Goal: Task Accomplishment & Management: Complete application form

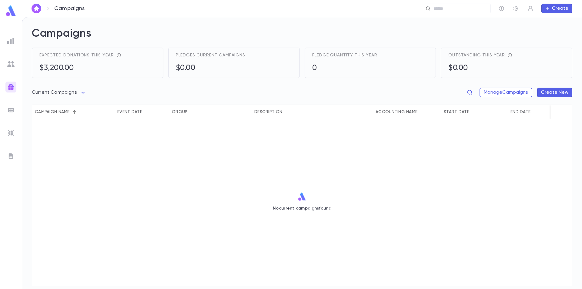
click at [12, 65] on img at bounding box center [10, 63] width 7 height 7
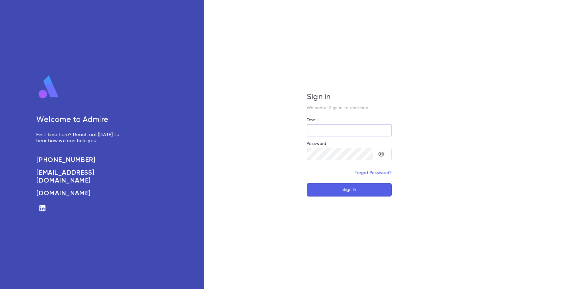
type input "**********"
click at [337, 186] on button "Sign In" at bounding box center [349, 189] width 85 height 13
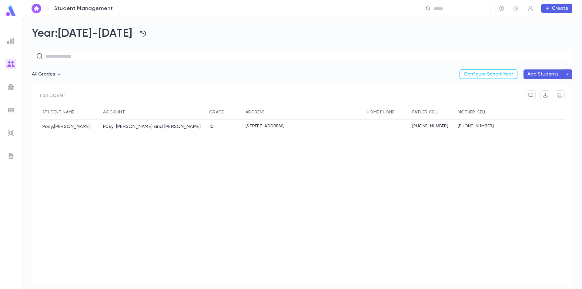
click at [559, 5] on button "Create" at bounding box center [556, 9] width 31 height 10
click at [554, 20] on li "Account" at bounding box center [558, 20] width 31 height 10
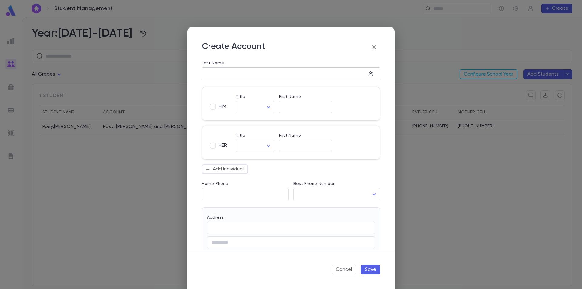
click at [215, 73] on input "Last Name" at bounding box center [284, 73] width 164 height 7
type input "******"
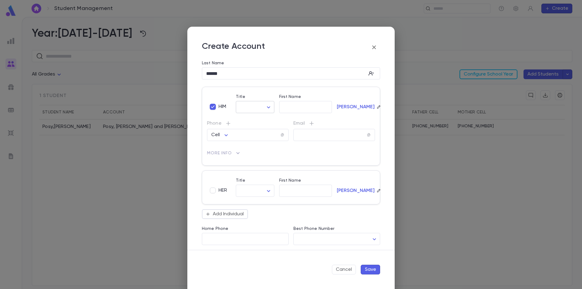
click at [251, 107] on body "Student Management ​ Create Year: [DATE]-[DATE] ​ All Grades Configure School Y…" at bounding box center [291, 153] width 582 height 272
click at [249, 118] on span "Mr." at bounding box center [267, 120] width 52 height 6
type input "***"
click at [287, 108] on input "First Name" at bounding box center [305, 107] width 53 height 7
type input "******"
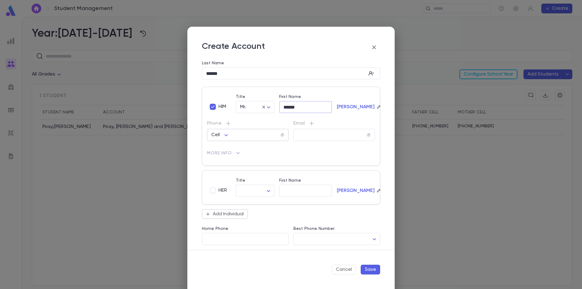
click at [261, 136] on input "tel" at bounding box center [255, 135] width 50 height 7
click at [224, 136] on body "Student Management ​ Create Year: [DATE]-[DATE] ​ All Grades Configure School Y…" at bounding box center [291, 153] width 582 height 272
click at [224, 146] on span "Cell" at bounding box center [222, 148] width 12 height 6
click at [235, 133] on input "tel" at bounding box center [255, 135] width 50 height 7
type input "**********"
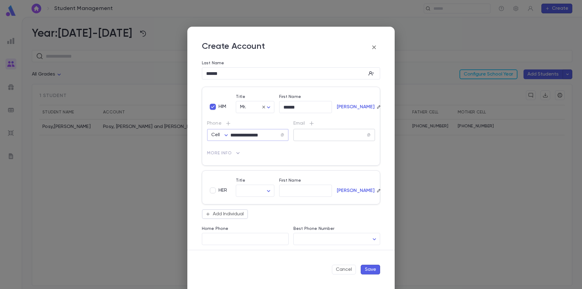
click at [302, 134] on input "text" at bounding box center [329, 135] width 73 height 7
paste input "**********"
type input "**********"
click at [341, 158] on p "More Info" at bounding box center [291, 153] width 168 height 10
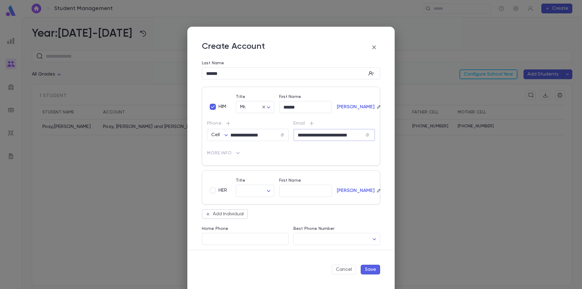
scroll to position [0, 0]
click at [231, 236] on input "Home Phone" at bounding box center [245, 238] width 87 height 7
click at [321, 237] on body "**********" at bounding box center [291, 153] width 582 height 272
click at [270, 243] on div at bounding box center [291, 144] width 582 height 289
click at [265, 239] on input "Home Phone" at bounding box center [245, 238] width 87 height 7
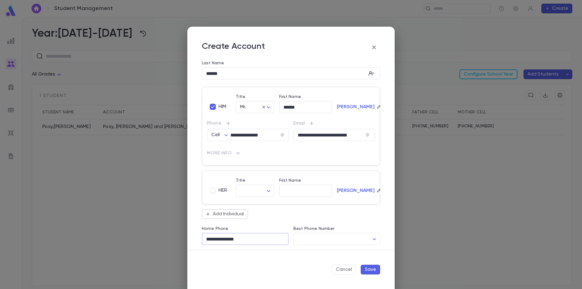
type input "**********"
click at [371, 268] on button "Save" at bounding box center [370, 270] width 19 height 10
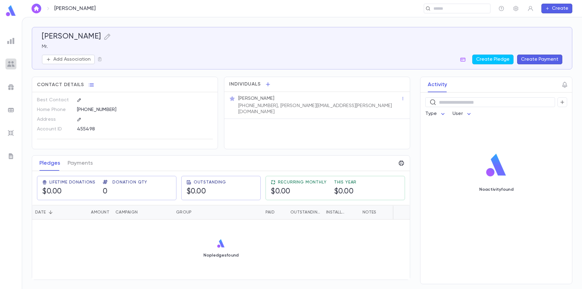
click at [11, 66] on img at bounding box center [10, 63] width 7 height 7
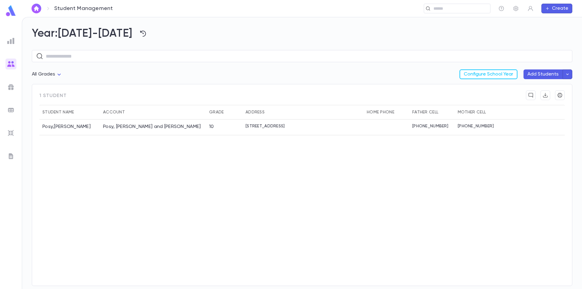
click at [542, 71] on button "Add Students" at bounding box center [542, 74] width 39 height 10
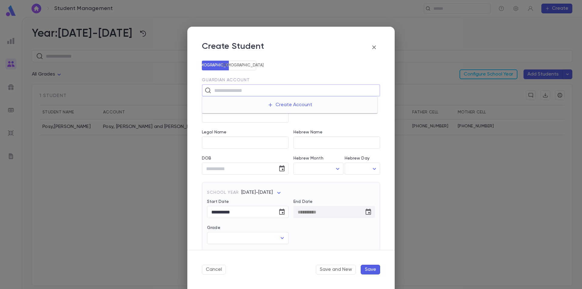
click at [249, 90] on input "text" at bounding box center [294, 91] width 165 height 12
type input "******"
click at [231, 112] on div "[PERSON_NAME]" at bounding box center [290, 107] width 166 height 19
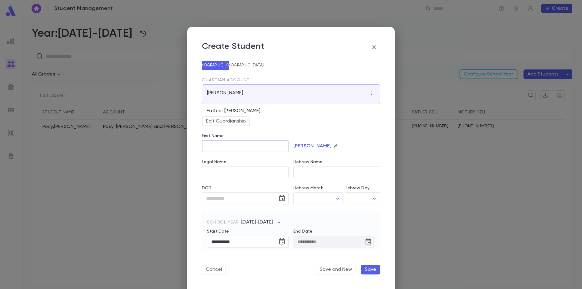
click at [234, 145] on input "First Name" at bounding box center [245, 146] width 87 height 12
paste input "*******"
type input "*******"
click at [319, 124] on div "Edit Guardianship" at bounding box center [291, 120] width 178 height 11
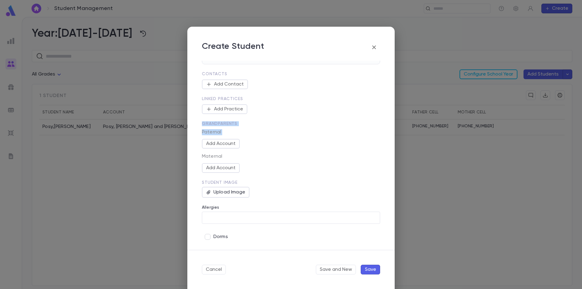
drag, startPoint x: 202, startPoint y: 128, endPoint x: 278, endPoint y: 147, distance: 77.8
click at [278, 147] on div "Grandparents Paternal Add Account Maternal Add Account" at bounding box center [288, 143] width 183 height 59
click at [366, 268] on button "Save" at bounding box center [370, 270] width 19 height 10
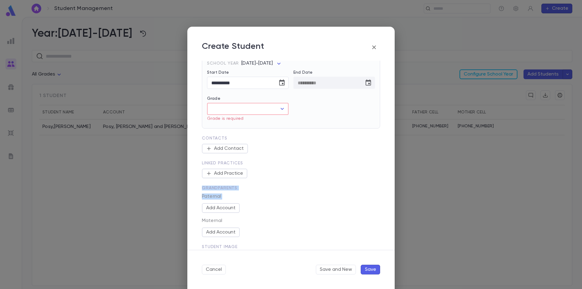
scroll to position [156, 0]
click at [268, 114] on input "Grade" at bounding box center [243, 111] width 67 height 12
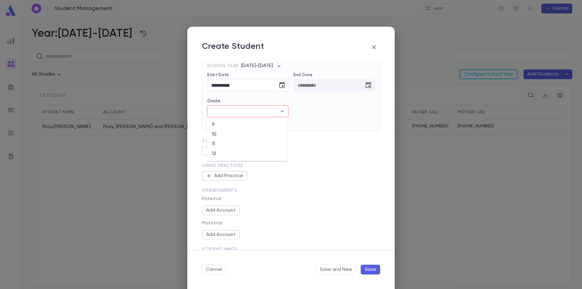
click at [251, 126] on li "9" at bounding box center [247, 125] width 80 height 10
type input "*"
click at [266, 112] on input "*" at bounding box center [243, 111] width 67 height 12
click at [260, 125] on li "9" at bounding box center [247, 125] width 80 height 10
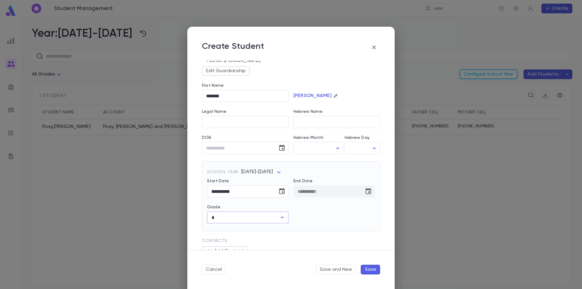
scroll to position [35, 0]
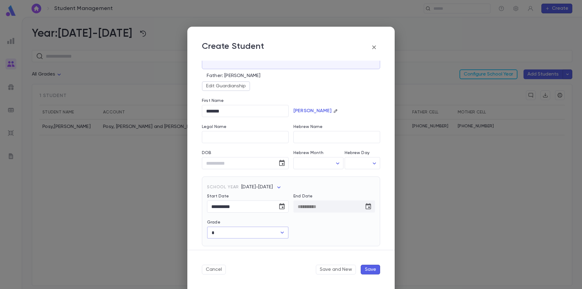
click at [368, 270] on button "Save" at bounding box center [370, 270] width 19 height 10
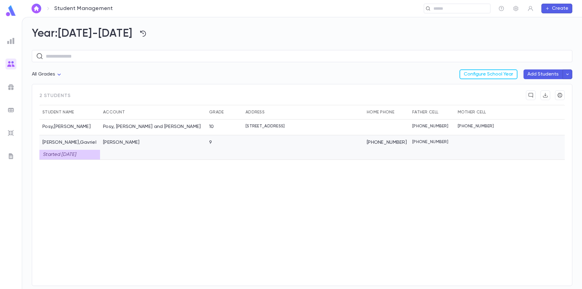
click at [108, 152] on div "[PERSON_NAME]" at bounding box center [153, 147] width 106 height 25
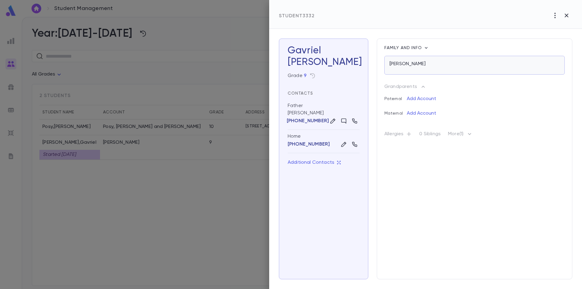
click at [414, 64] on p "[PERSON_NAME]" at bounding box center [407, 64] width 36 height 6
click at [310, 74] on icon "button" at bounding box center [312, 75] width 5 height 5
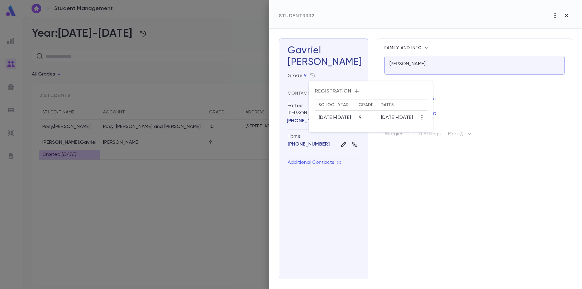
click at [425, 117] on icon "button" at bounding box center [422, 117] width 6 height 6
click at [441, 128] on li "Edit" at bounding box center [444, 129] width 18 height 10
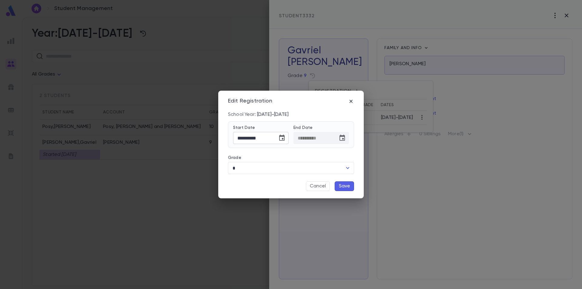
click at [279, 138] on icon "Choose date, selected date is Aug 31, 2025" at bounding box center [281, 138] width 5 height 6
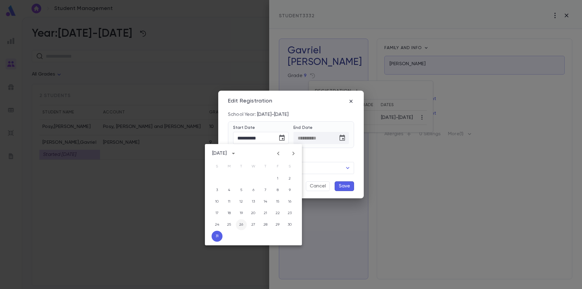
click at [241, 223] on button "26" at bounding box center [241, 224] width 11 height 11
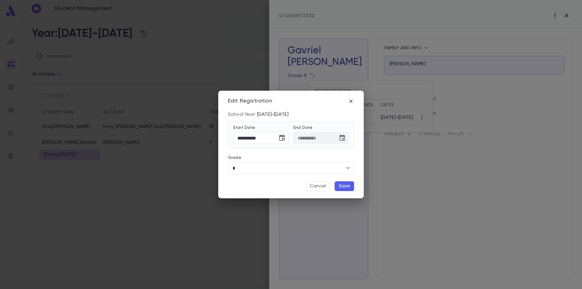
click at [344, 185] on button "Save" at bounding box center [344, 186] width 19 height 10
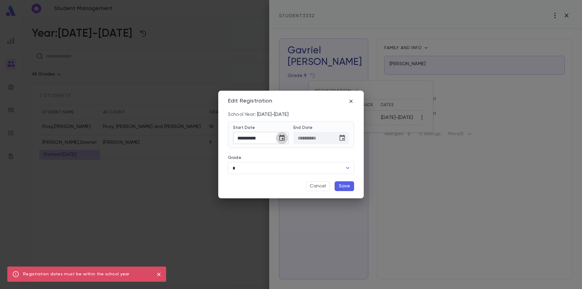
click at [281, 137] on icon "Choose date, selected date is Aug 26, 2025" at bounding box center [281, 137] width 7 height 7
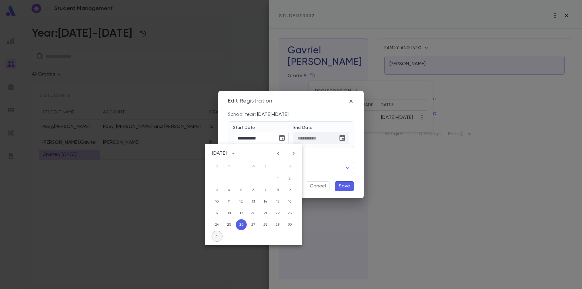
click at [217, 234] on button "31" at bounding box center [216, 236] width 11 height 11
type input "**********"
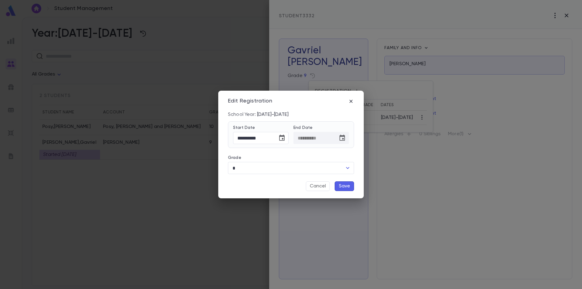
click at [340, 188] on button "Save" at bounding box center [344, 186] width 19 height 10
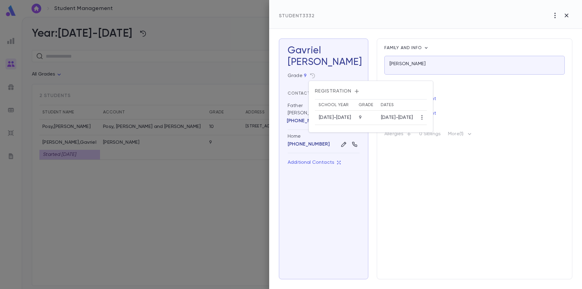
click at [355, 91] on icon "button" at bounding box center [357, 91] width 6 height 6
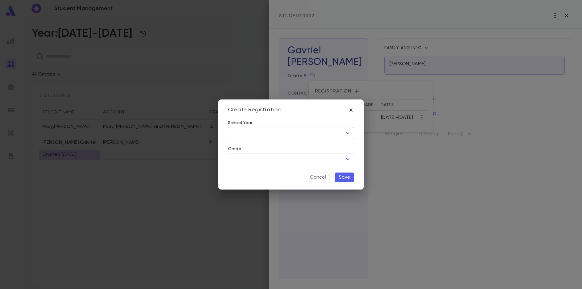
click at [301, 128] on input "School Year" at bounding box center [287, 133] width 112 height 12
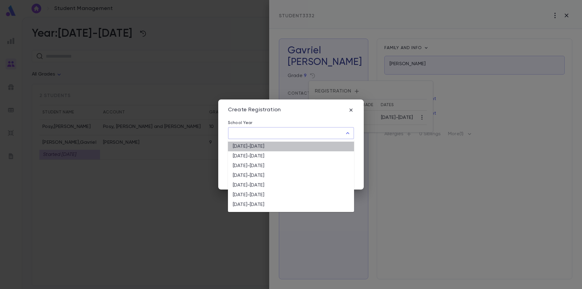
click at [290, 145] on li "[DATE]-[DATE]" at bounding box center [291, 147] width 126 height 10
type input "*********"
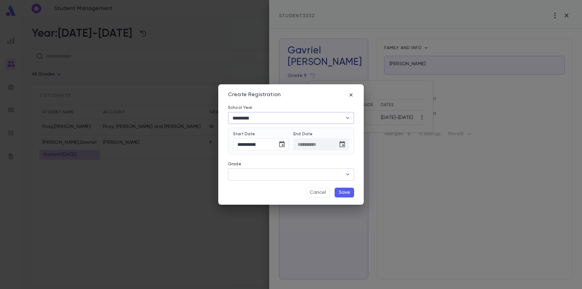
click at [273, 175] on input "Grade" at bounding box center [287, 174] width 112 height 12
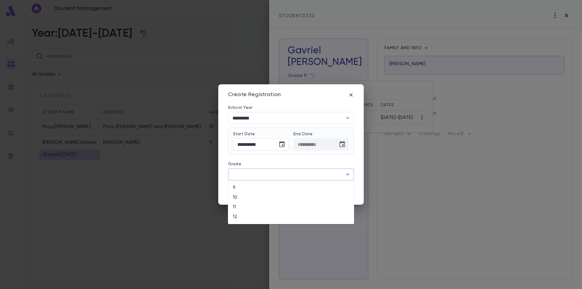
click at [268, 186] on li "9" at bounding box center [291, 188] width 126 height 10
type input "*"
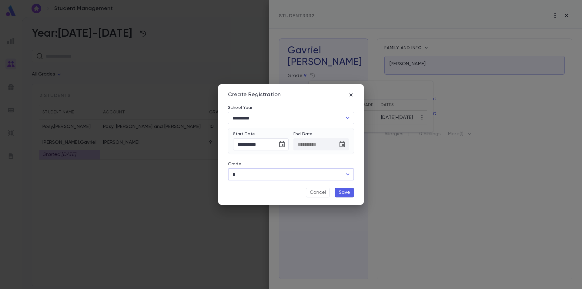
click at [342, 192] on button "Save" at bounding box center [344, 193] width 19 height 10
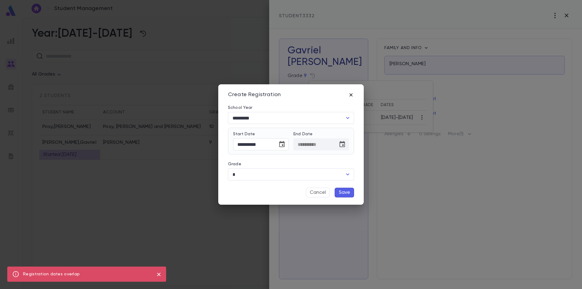
click at [350, 96] on icon "button" at bounding box center [350, 94] width 3 height 3
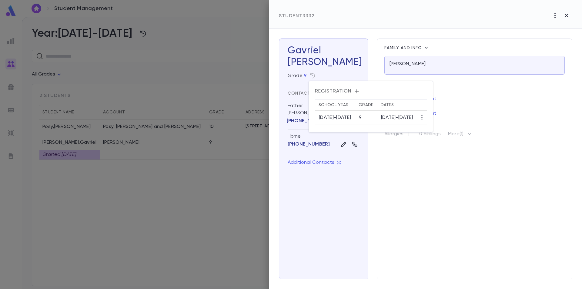
click at [360, 68] on div at bounding box center [291, 144] width 582 height 289
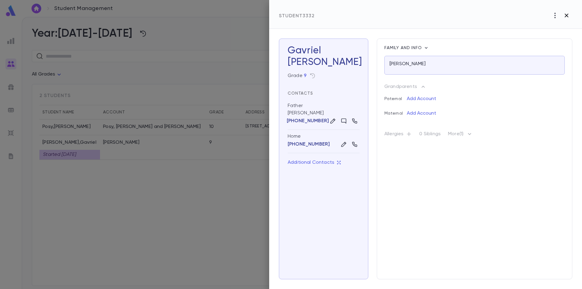
click at [565, 18] on icon "button" at bounding box center [566, 15] width 7 height 7
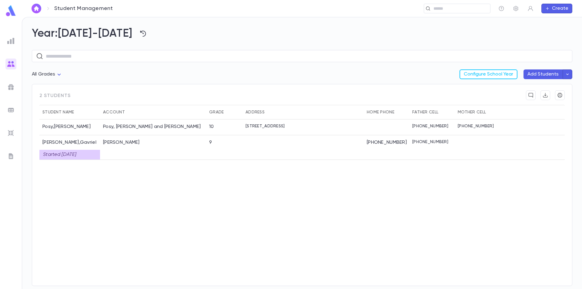
click at [534, 73] on button "Add Students" at bounding box center [542, 74] width 39 height 10
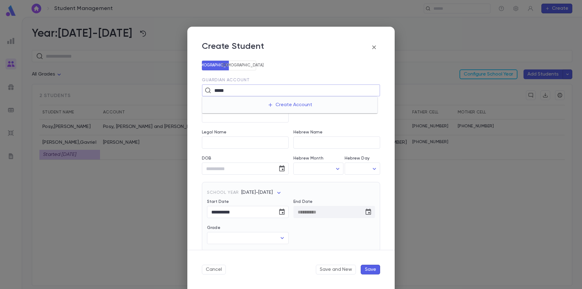
type input "******"
click at [248, 112] on div "[PERSON_NAME]" at bounding box center [290, 107] width 166 height 19
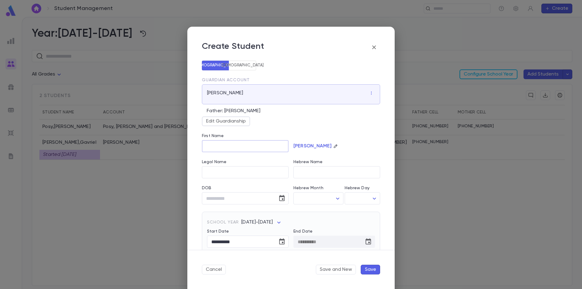
click at [227, 144] on input "First Name" at bounding box center [245, 146] width 87 height 12
paste input "*******"
type input "*******"
click at [313, 124] on div "Edit Guardianship" at bounding box center [291, 120] width 178 height 11
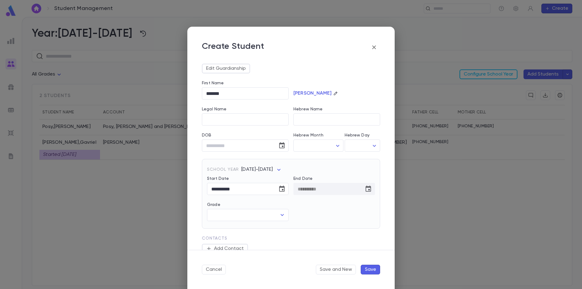
scroll to position [61, 0]
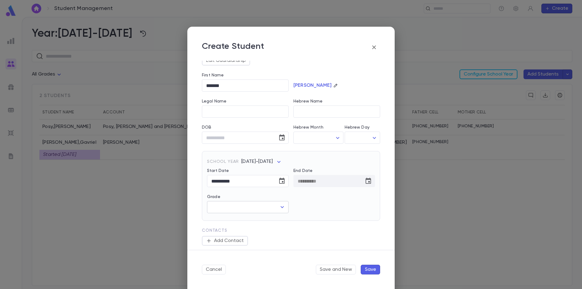
click at [246, 211] on input "Grade" at bounding box center [243, 207] width 67 height 12
click at [235, 238] on li "11" at bounding box center [247, 240] width 80 height 10
type input "**"
click at [322, 223] on div "Contacts Add Contact" at bounding box center [288, 233] width 183 height 25
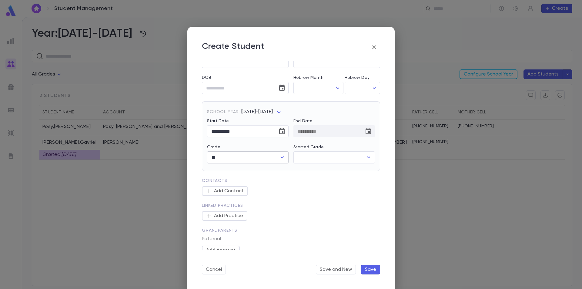
scroll to position [121, 0]
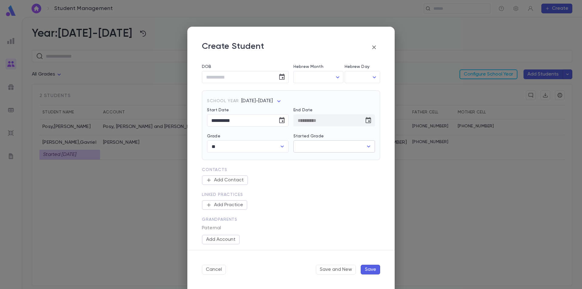
click at [316, 145] on input "Started Grade" at bounding box center [329, 147] width 67 height 12
click at [314, 162] on li "9" at bounding box center [332, 160] width 80 height 10
type input "*"
click at [291, 184] on div "Contacts" at bounding box center [291, 181] width 178 height 7
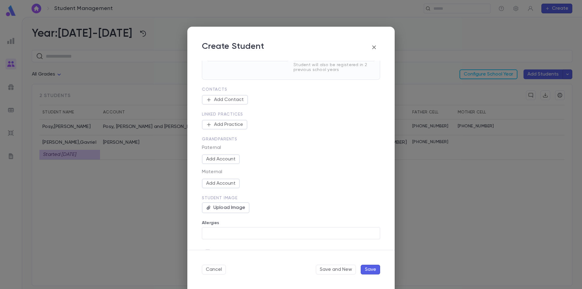
scroll to position [228, 0]
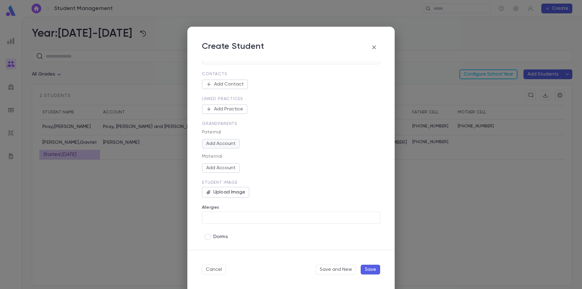
click at [229, 142] on button "Add Account" at bounding box center [221, 144] width 38 height 10
click at [262, 124] on div "Grandparents" at bounding box center [291, 125] width 178 height 8
click at [362, 268] on button "Save" at bounding box center [370, 270] width 19 height 10
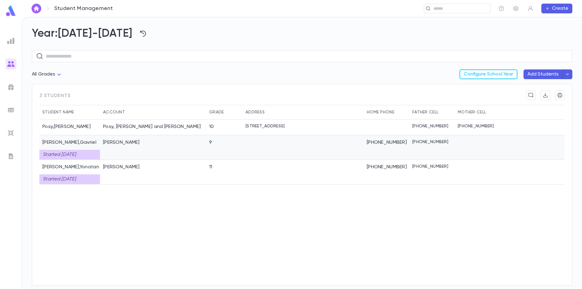
click at [297, 147] on div at bounding box center [302, 147] width 121 height 25
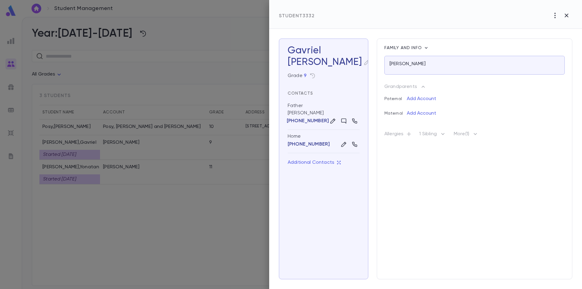
click at [310, 64] on div "[PERSON_NAME]" at bounding box center [324, 62] width 72 height 12
click at [364, 64] on icon "button" at bounding box center [366, 62] width 5 height 5
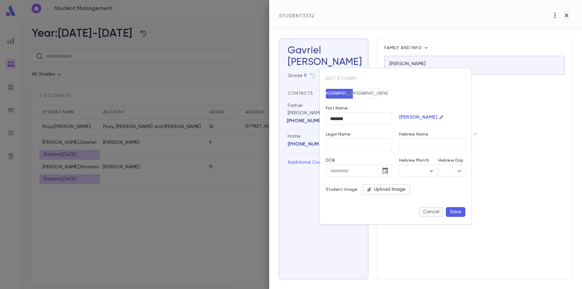
click at [429, 211] on button "Cancel" at bounding box center [431, 212] width 25 height 10
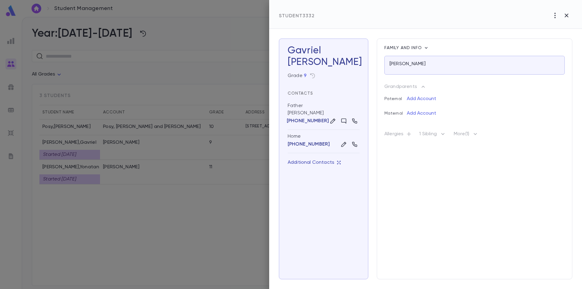
click at [324, 160] on p "Additional Contacts" at bounding box center [314, 162] width 53 height 6
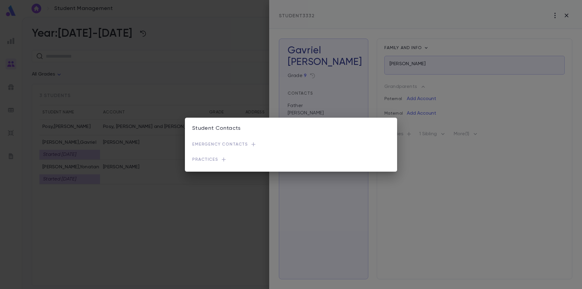
click at [470, 182] on div "Student Contacts Emergency Contacts Practices" at bounding box center [291, 144] width 582 height 289
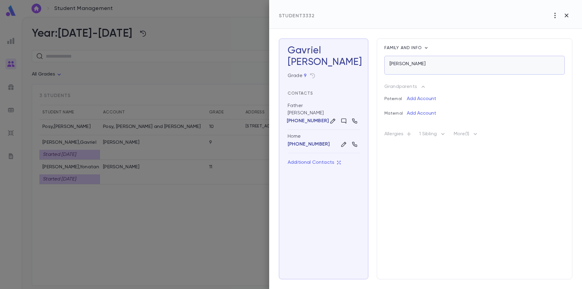
click at [443, 73] on div "[PERSON_NAME]" at bounding box center [474, 65] width 180 height 19
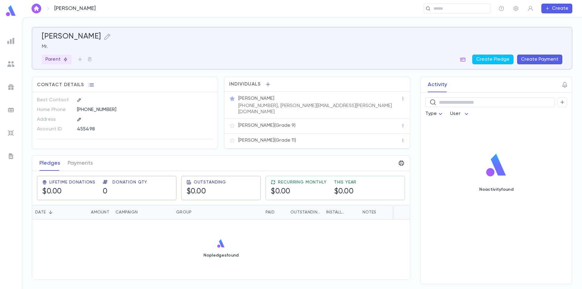
click at [79, 120] on icon "button" at bounding box center [78, 119] width 3 height 3
click at [93, 152] on input "Address" at bounding box center [131, 153] width 97 height 7
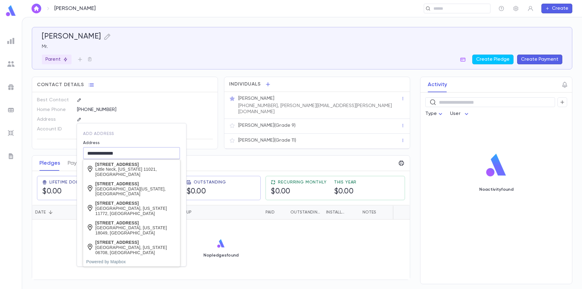
click at [91, 155] on input "**********" at bounding box center [131, 153] width 97 height 7
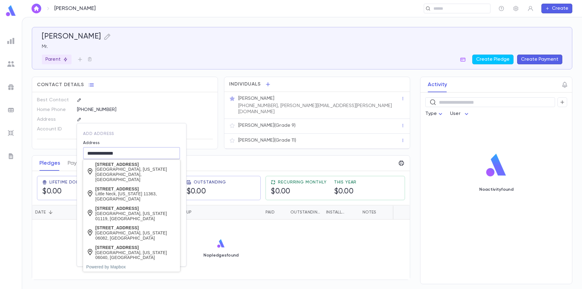
click at [143, 156] on input "**********" at bounding box center [131, 153] width 97 height 7
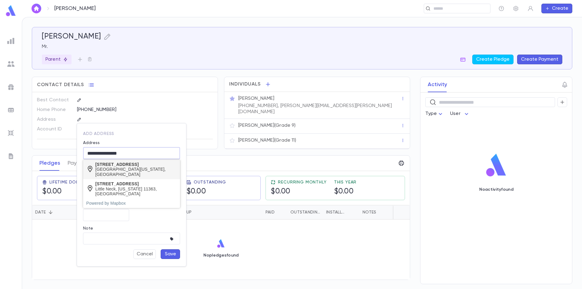
click at [106, 172] on div "Malden, Massachusetts 02148, United States" at bounding box center [136, 172] width 82 height 10
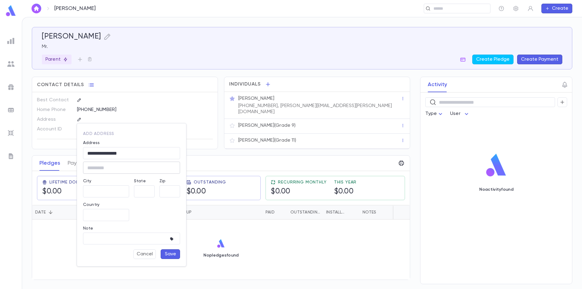
type input "**********"
type input "**"
type input "******"
type input "**********"
type input "*****"
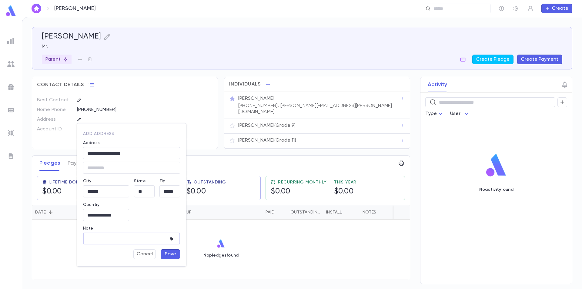
click at [162, 238] on textarea "Note" at bounding box center [126, 238] width 79 height 12
click at [166, 252] on button "Save" at bounding box center [170, 254] width 19 height 10
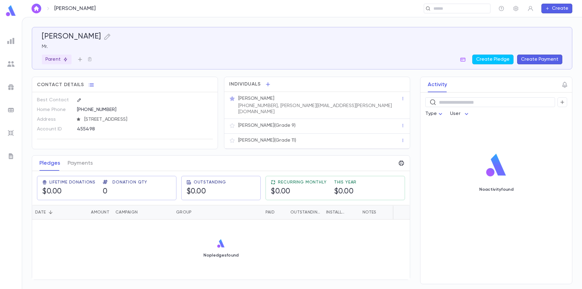
click at [80, 61] on icon "button" at bounding box center [80, 59] width 6 height 6
click at [175, 80] on div at bounding box center [291, 144] width 582 height 289
click at [463, 113] on body "Zazula, Harold ​ Create Zazula, Harold Mr. Parent Create Pledge Create Payment …" at bounding box center [291, 153] width 582 height 272
click at [436, 114] on div at bounding box center [291, 144] width 582 height 289
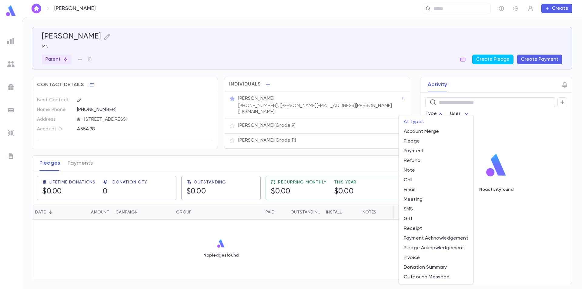
click at [436, 113] on body "Zazula, Harold ​ Create Zazula, Harold Mr. Parent Create Pledge Create Payment …" at bounding box center [291, 153] width 582 height 272
click at [563, 86] on div at bounding box center [291, 144] width 582 height 289
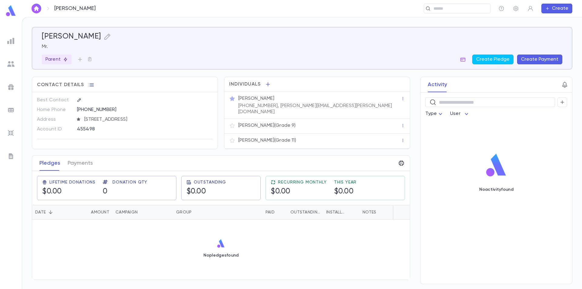
click at [564, 86] on icon "button" at bounding box center [564, 84] width 7 height 7
click at [540, 86] on div at bounding box center [291, 144] width 582 height 289
click at [549, 9] on icon "button" at bounding box center [547, 8] width 4 height 5
click at [554, 20] on li "Account" at bounding box center [558, 20] width 31 height 10
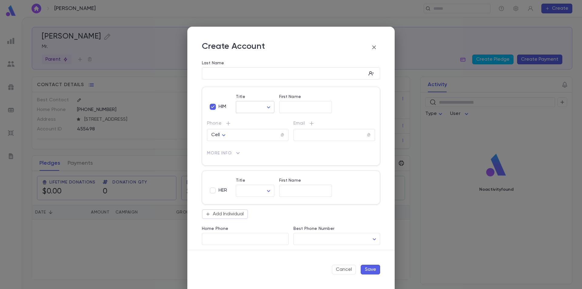
click at [251, 105] on body "Zazula, Harold ​ Create Zazula, Harold Mr. Parent Create Pledge Create Payment …" at bounding box center [291, 153] width 582 height 272
click at [255, 118] on span "Mr." at bounding box center [267, 120] width 52 height 6
type input "***"
click at [257, 108] on body "Zazula, Harold ​ Create Zazula, Harold Mr. Parent Create Pledge Create Payment …" at bounding box center [291, 153] width 582 height 272
click at [373, 48] on div at bounding box center [291, 144] width 582 height 289
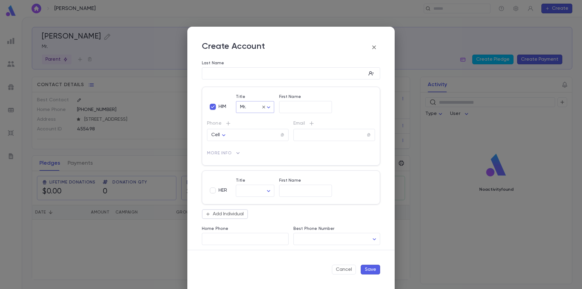
click at [372, 48] on icon "button" at bounding box center [373, 47] width 7 height 7
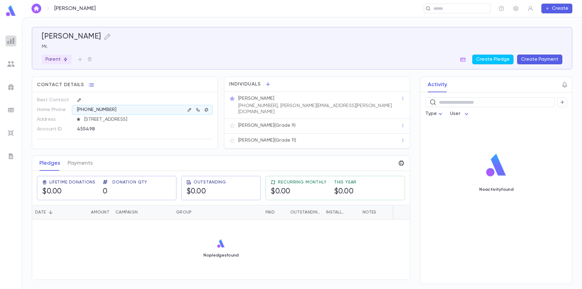
click at [12, 42] on img at bounding box center [10, 40] width 7 height 7
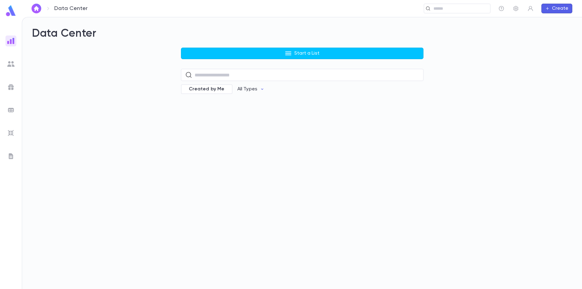
drag, startPoint x: 10, startPoint y: 63, endPoint x: 9, endPoint y: 60, distance: 3.7
click at [10, 63] on img at bounding box center [10, 63] width 7 height 7
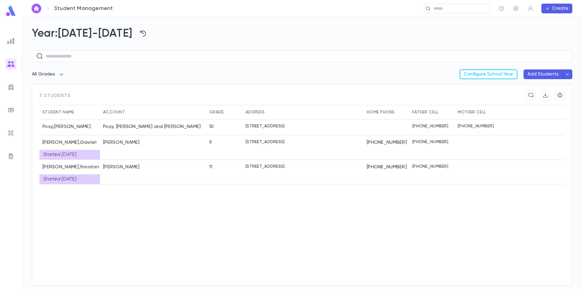
click at [10, 12] on img at bounding box center [11, 11] width 12 height 12
